Goal: Transaction & Acquisition: Purchase product/service

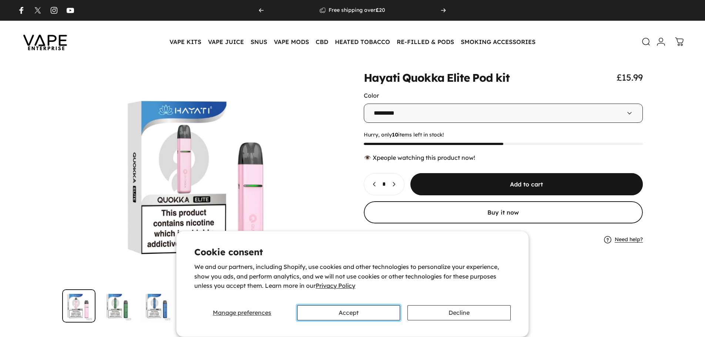
click at [340, 313] on button "Accept" at bounding box center [348, 312] width 103 height 15
click at [340, 316] on button "Accept" at bounding box center [348, 312] width 103 height 15
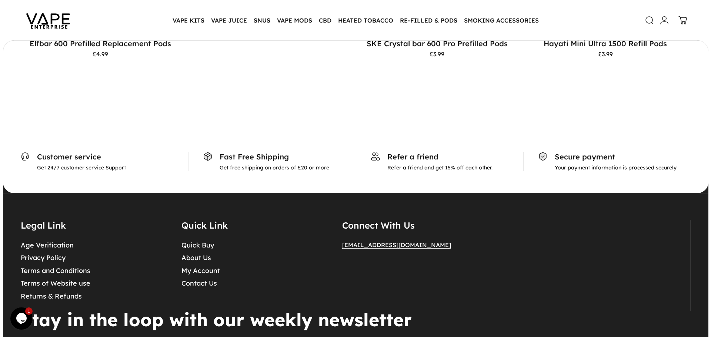
scroll to position [2478, 0]
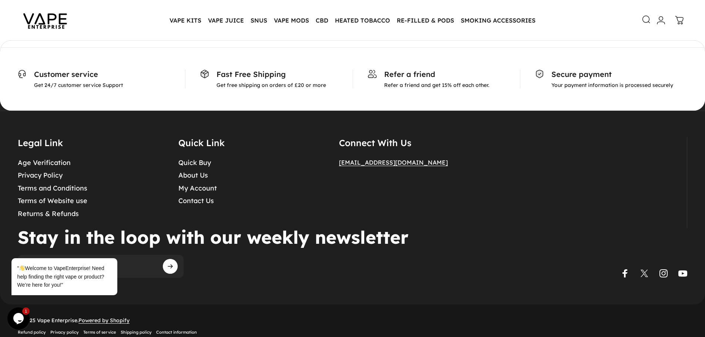
click at [643, 17] on icon at bounding box center [645, 19] width 7 height 7
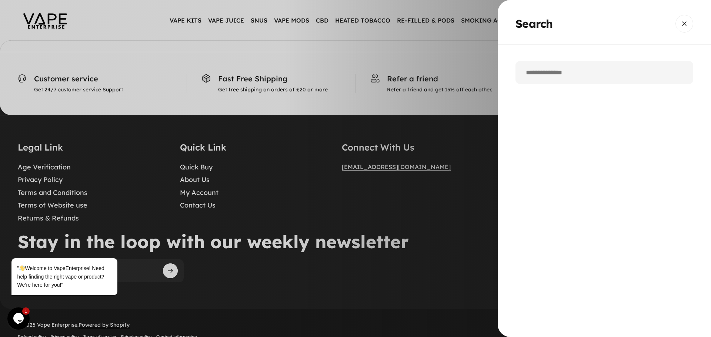
click at [549, 74] on input "Search" at bounding box center [604, 72] width 178 height 23
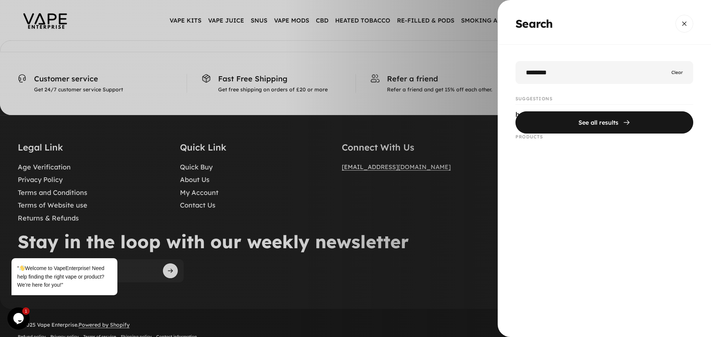
type input "*******"
click at [515, 111] on button "See all results" at bounding box center [604, 122] width 178 height 22
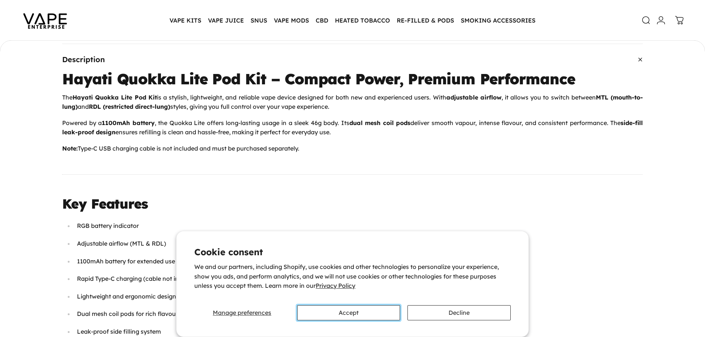
click at [318, 318] on button "Accept" at bounding box center [348, 312] width 103 height 15
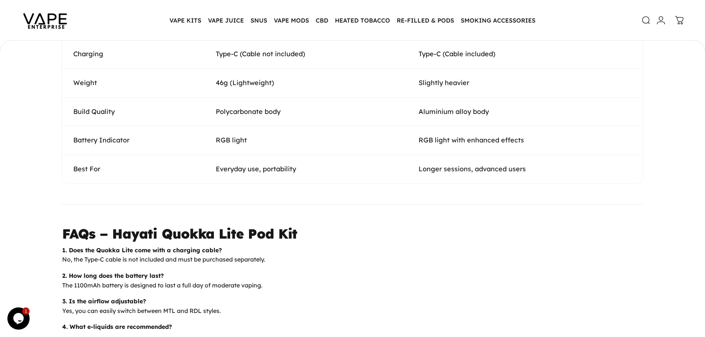
scroll to position [1775, 0]
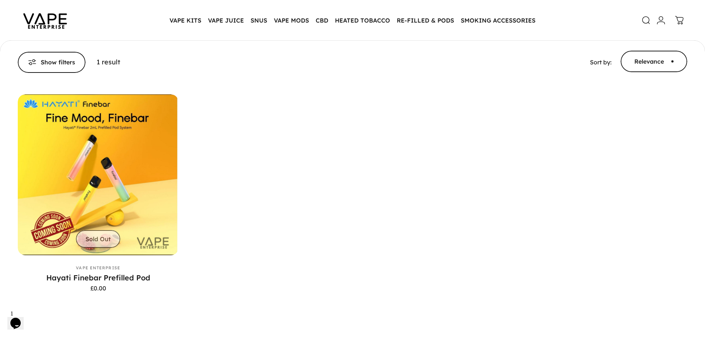
scroll to position [109, 0]
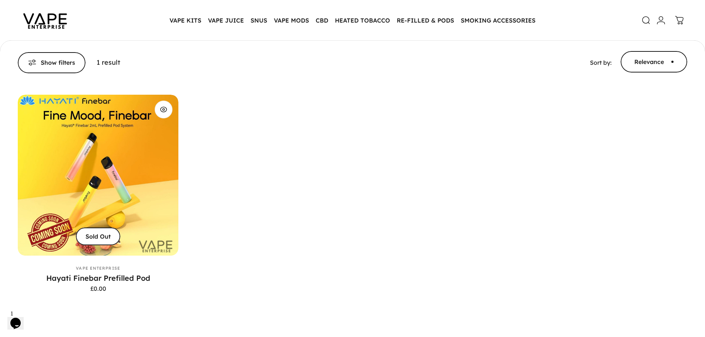
click at [138, 161] on img "Hayati Finebar Prefilled Pod" at bounding box center [98, 175] width 169 height 169
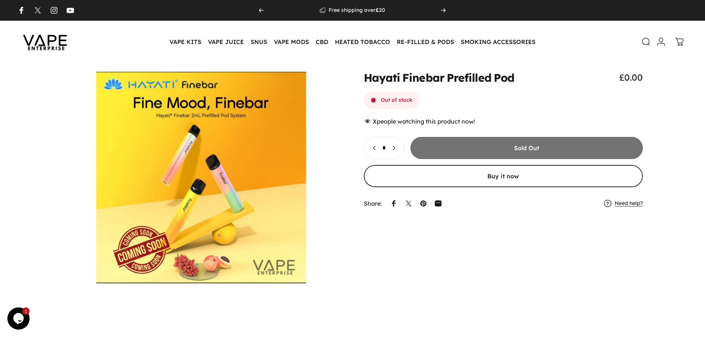
click at [56, 38] on img at bounding box center [45, 41] width 67 height 35
